Goal: Task Accomplishment & Management: Use online tool/utility

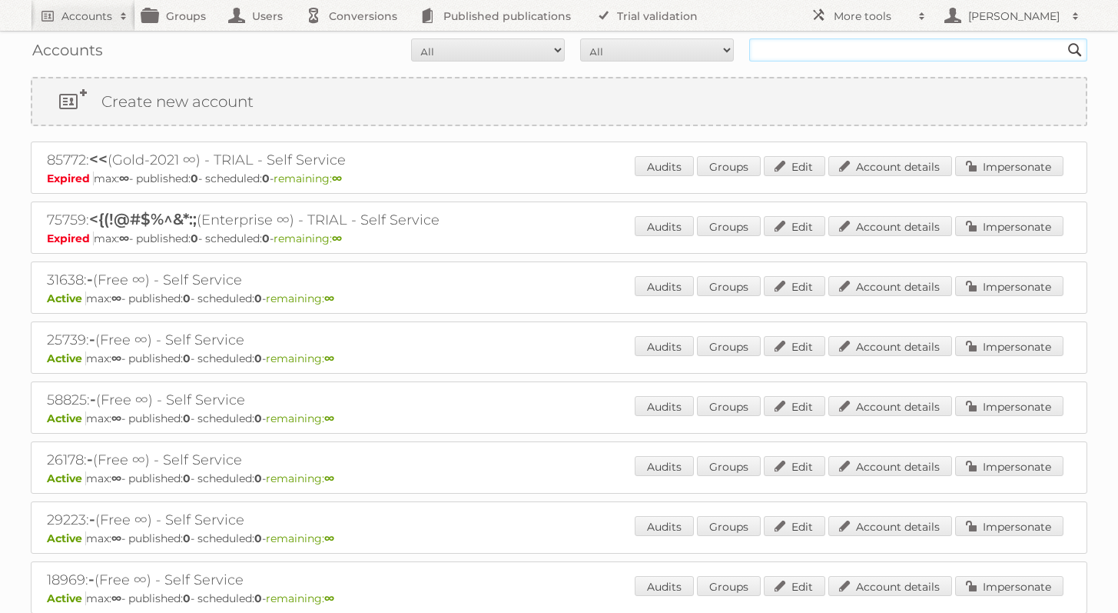
click at [809, 57] on input "text" at bounding box center [918, 49] width 338 height 23
type input "dm drogerie"
click at [1064, 38] on input "Search" at bounding box center [1075, 49] width 23 height 23
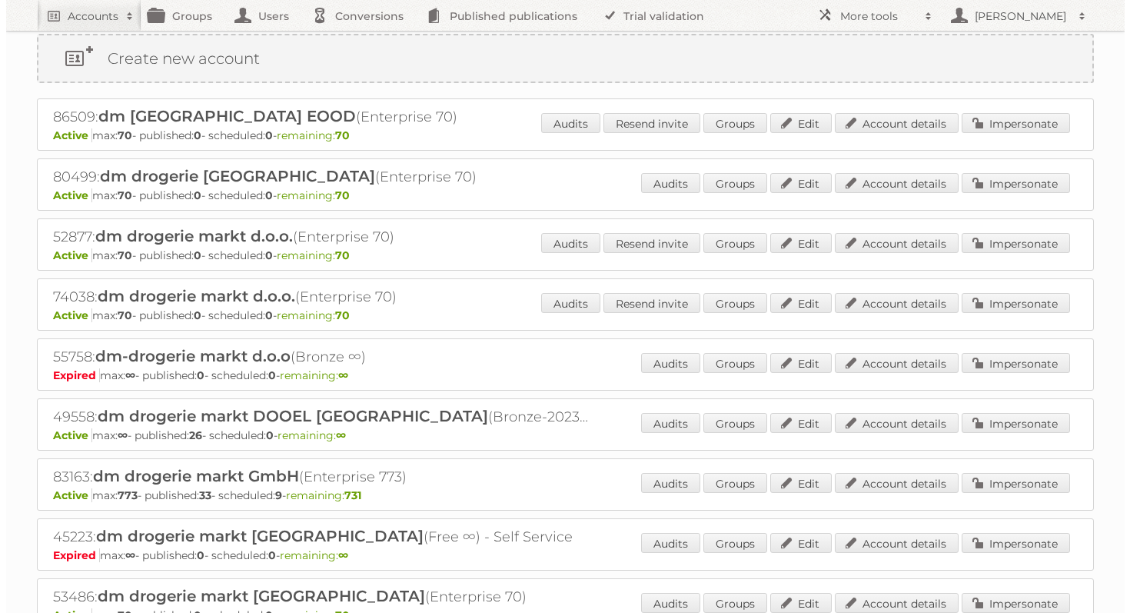
scroll to position [48, 0]
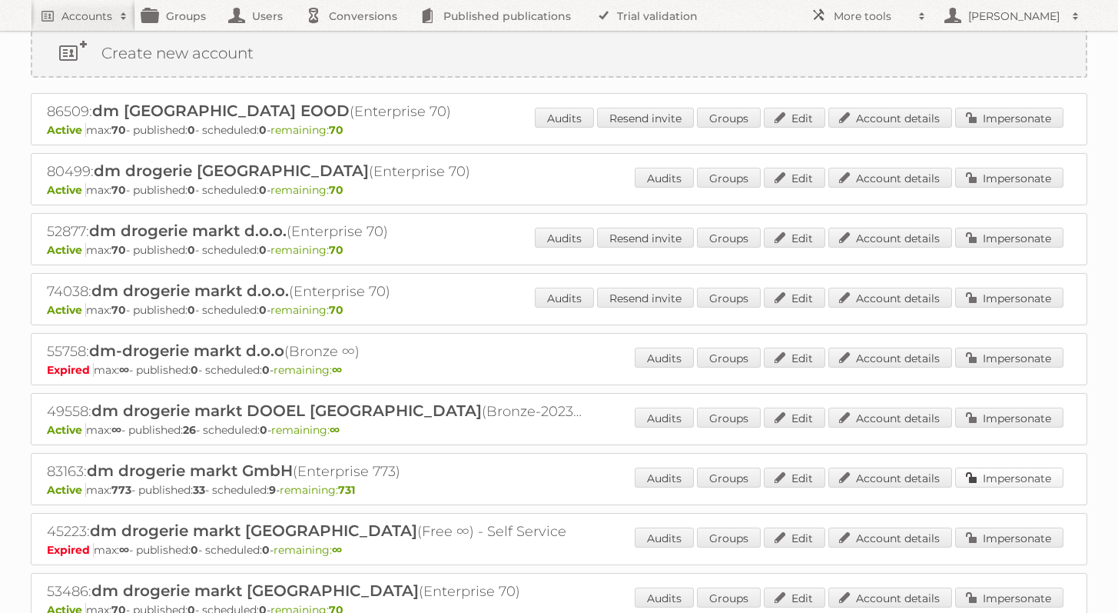
click at [1031, 473] on link "Impersonate" at bounding box center [1009, 477] width 108 height 20
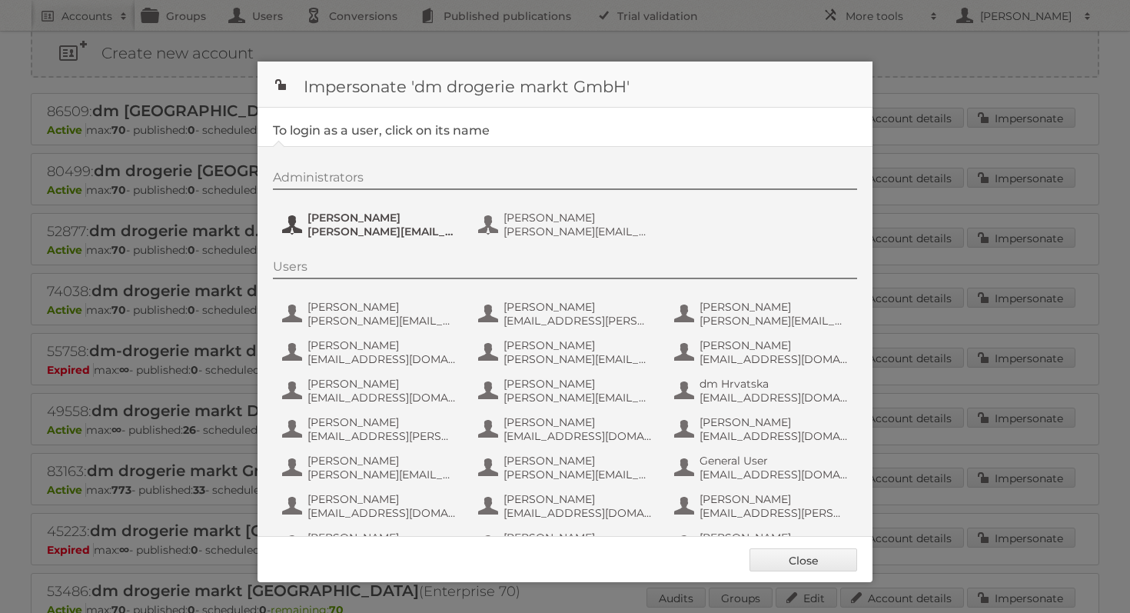
click at [328, 229] on span "Kristina.Kaefer@dm.at" at bounding box center [381, 231] width 149 height 14
